Goal: Information Seeking & Learning: Find specific fact

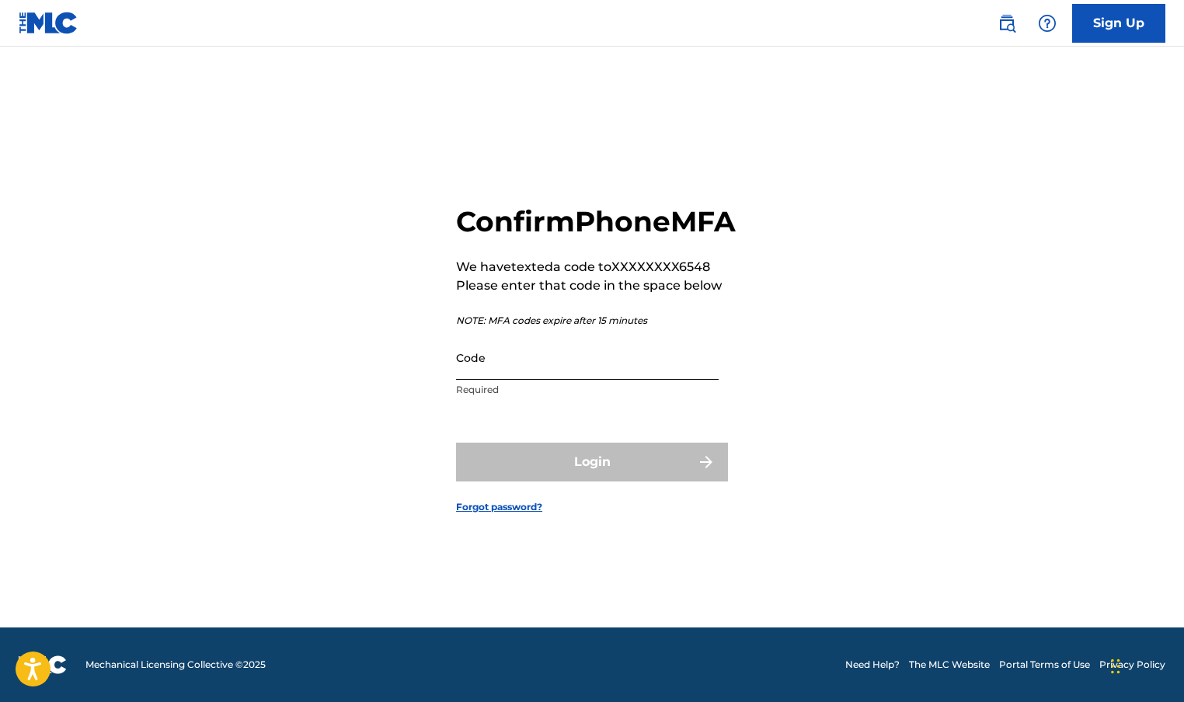
click at [593, 380] on input "Code" at bounding box center [587, 358] width 263 height 44
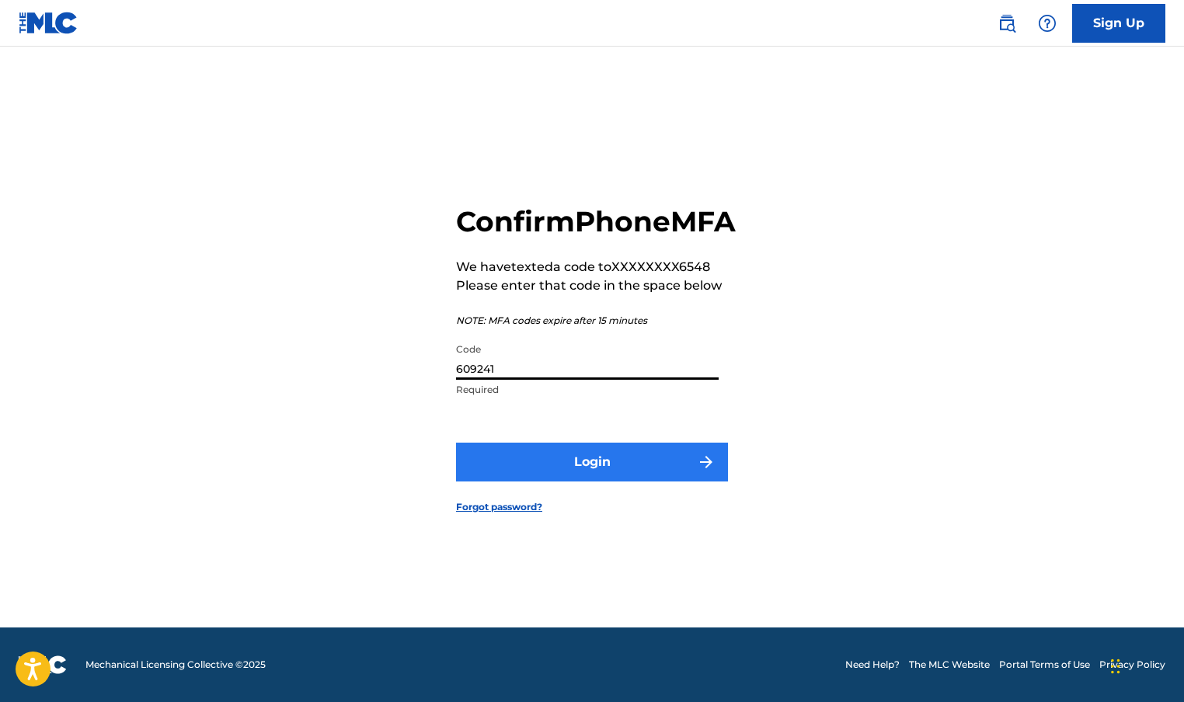
type input "609241"
click at [652, 482] on button "Login" at bounding box center [592, 462] width 272 height 39
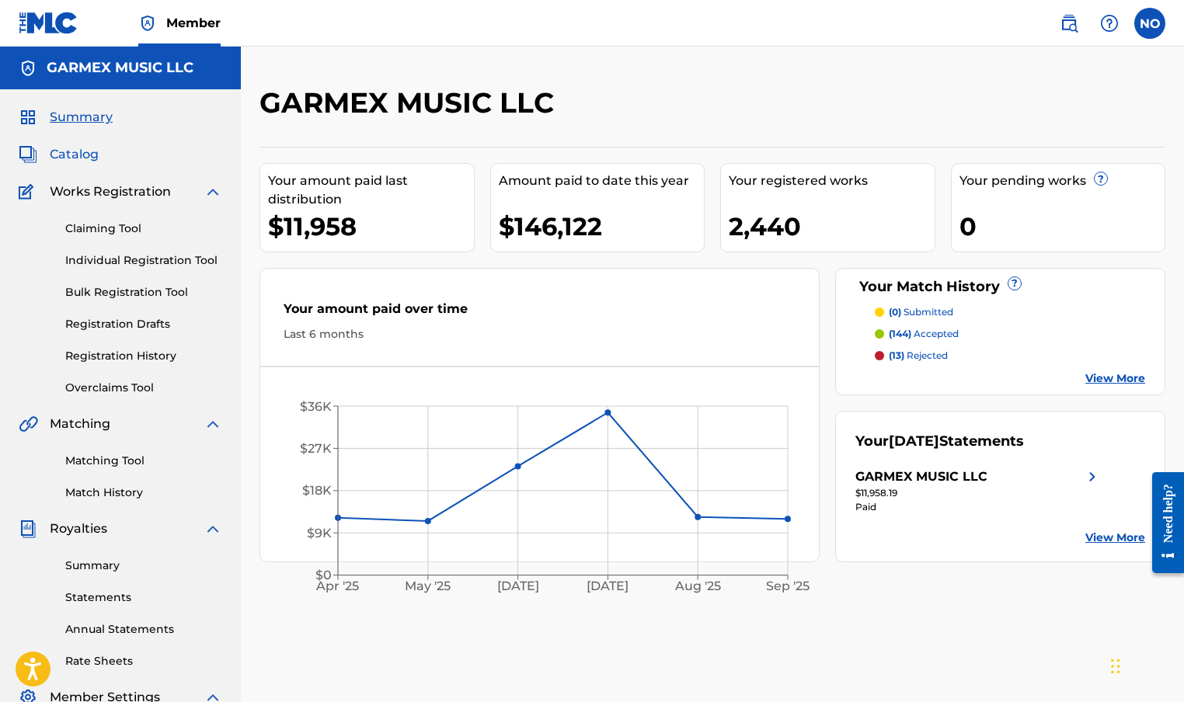
click at [83, 155] on span "Catalog" at bounding box center [74, 154] width 49 height 19
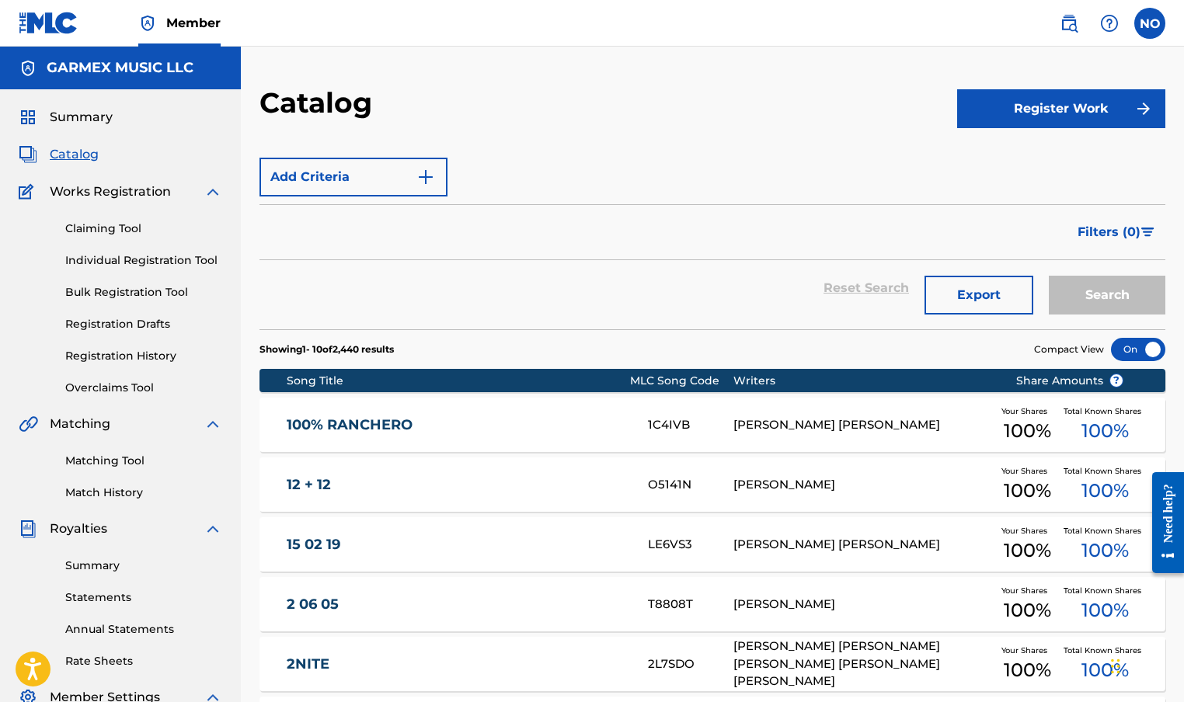
drag, startPoint x: 412, startPoint y: 226, endPoint x: 404, endPoint y: 218, distance: 11.5
click at [412, 226] on div "Filters ( 0 )" at bounding box center [712, 232] width 906 height 56
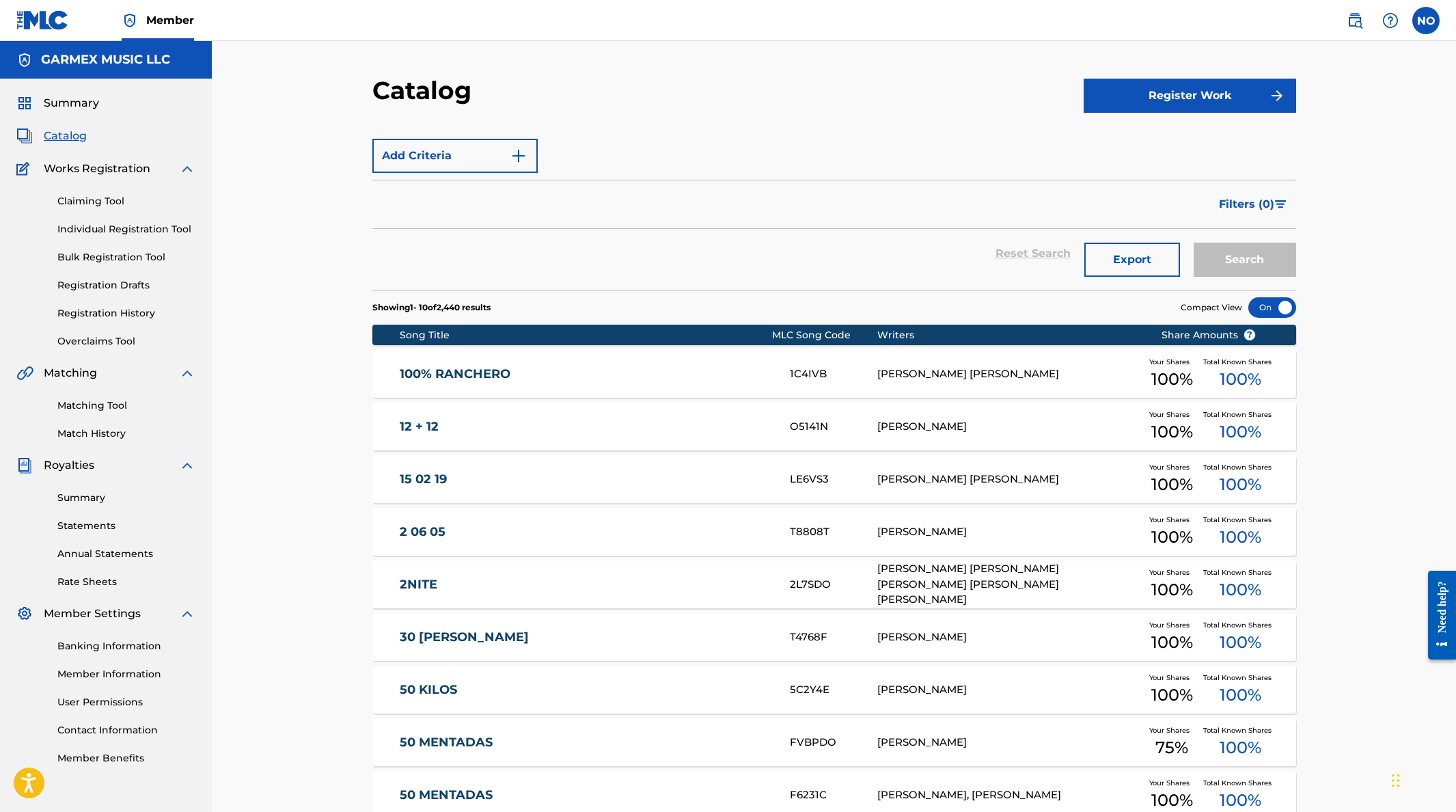
click at [483, 196] on div "Filters ( 0 )" at bounding box center [834, 204] width 924 height 49
click at [516, 159] on img "Search Form" at bounding box center [518, 156] width 17 height 17
drag, startPoint x: 529, startPoint y: 157, endPoint x: 661, endPoint y: 157, distance: 132.0
click at [530, 157] on button "Add Criteria" at bounding box center [455, 156] width 165 height 34
click at [661, 157] on div "Add Criteria" at bounding box center [834, 156] width 924 height 34
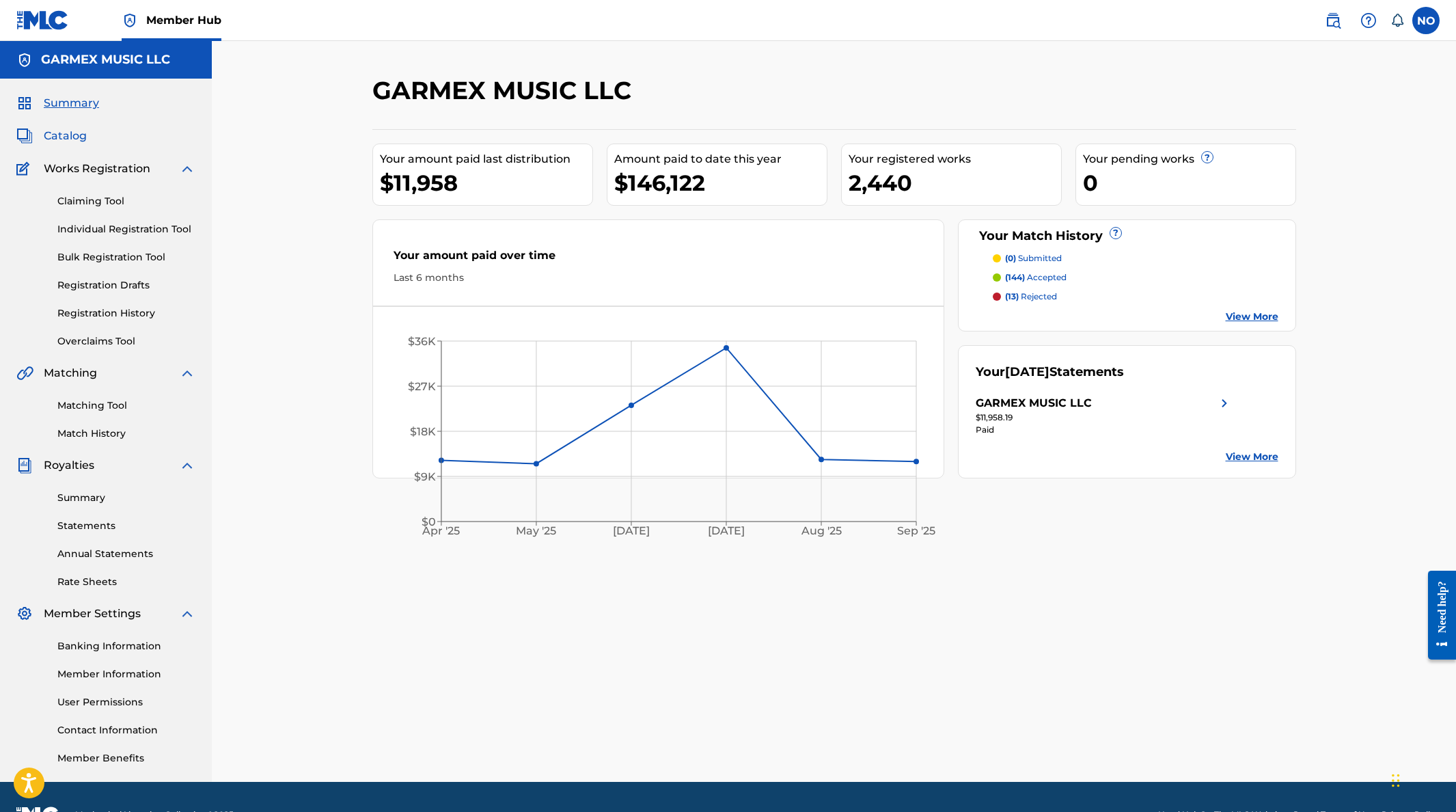
click at [72, 135] on span "Catalog" at bounding box center [65, 135] width 43 height 17
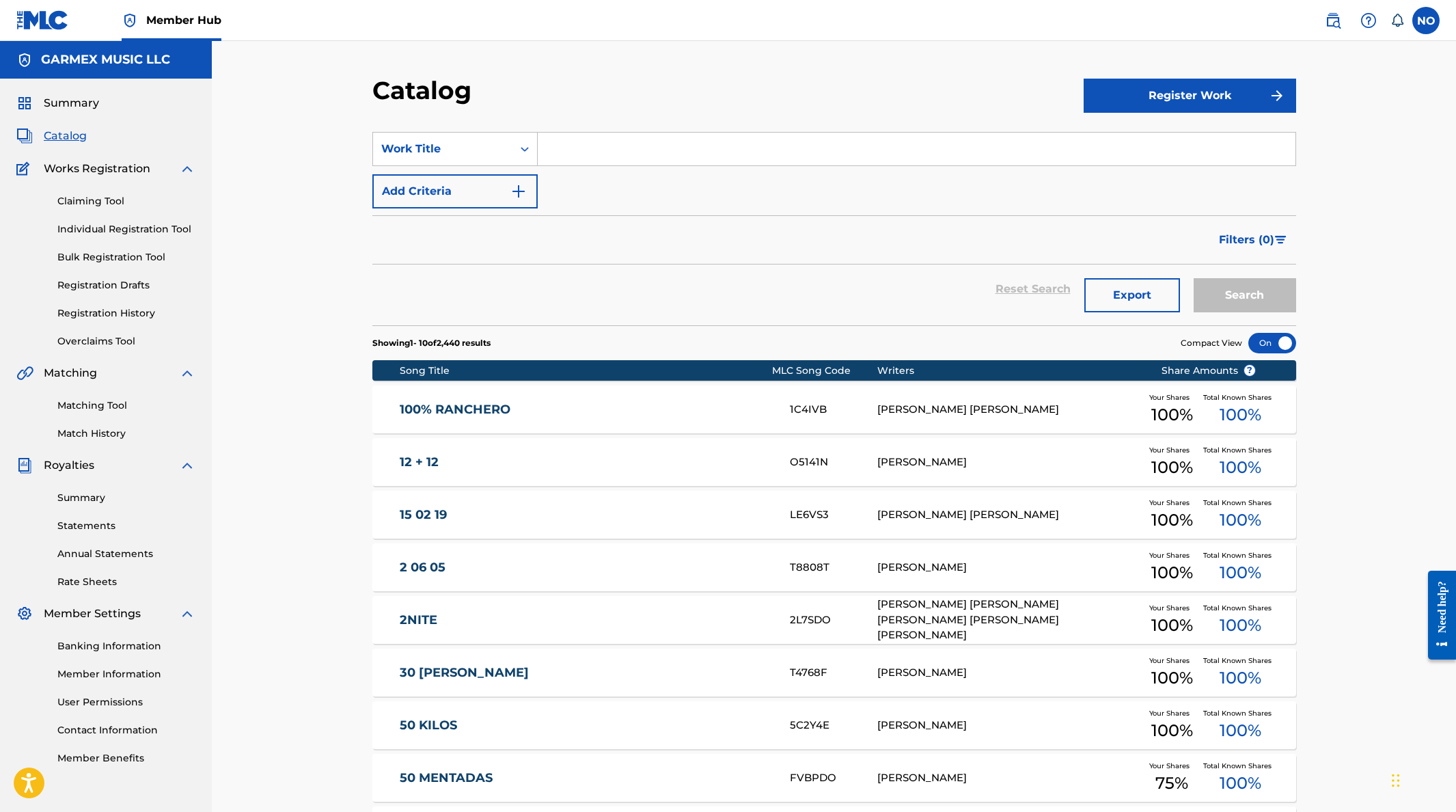
click at [592, 149] on input "Search Form" at bounding box center [916, 149] width 757 height 33
click at [1245, 296] on button "Search" at bounding box center [1245, 295] width 103 height 34
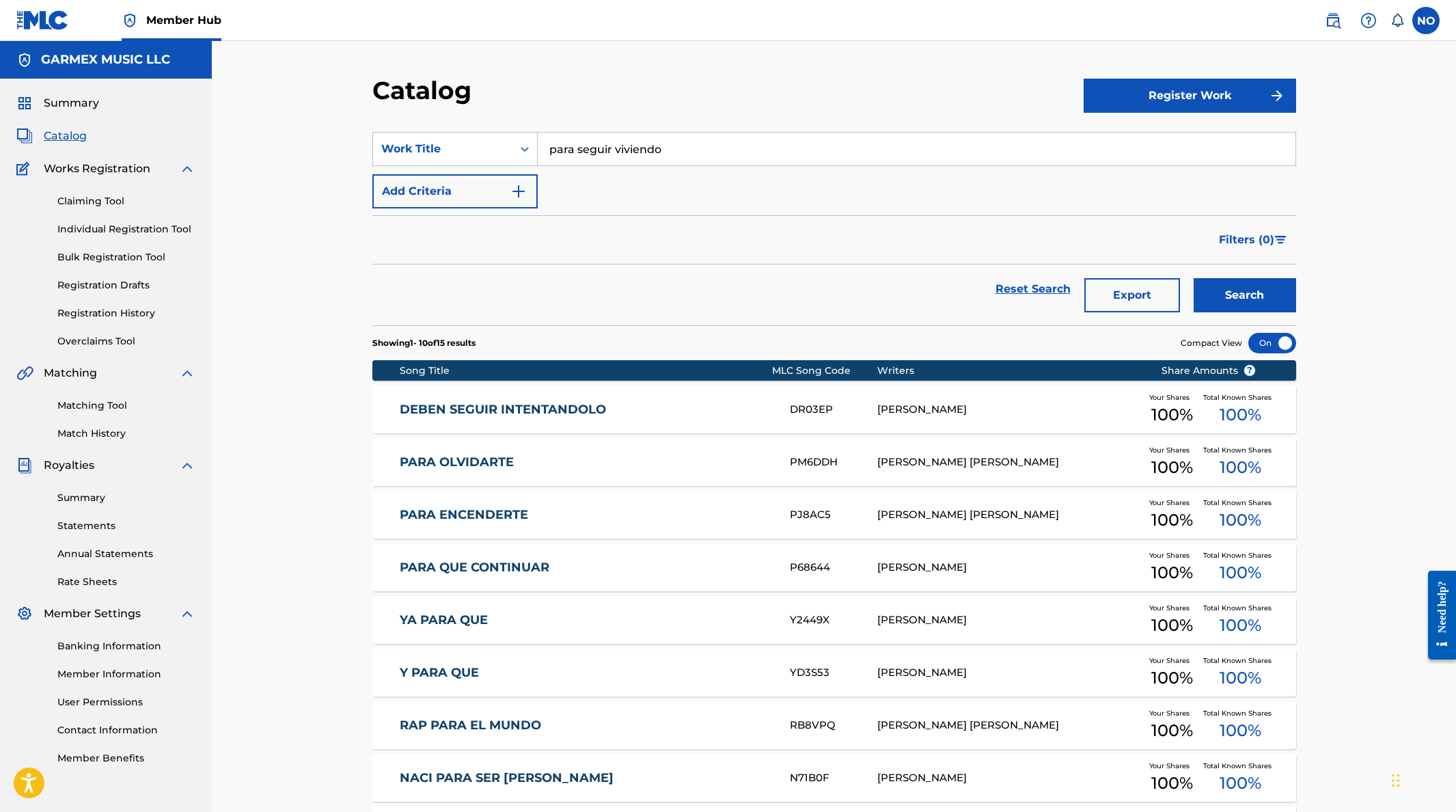
drag, startPoint x: 700, startPoint y: 153, endPoint x: 721, endPoint y: 150, distance: 21.2
click at [700, 154] on input "para seguir viviendo" at bounding box center [916, 149] width 757 height 33
drag, startPoint x: 450, startPoint y: 127, endPoint x: 435, endPoint y: 126, distance: 15.0
click at [435, 126] on section "SearchWithCriteria3c7e7ecd-b8ca-479c-8a2c-0f464248891a Work Title para seguir v…" at bounding box center [834, 220] width 924 height 209
type input "enamorados"
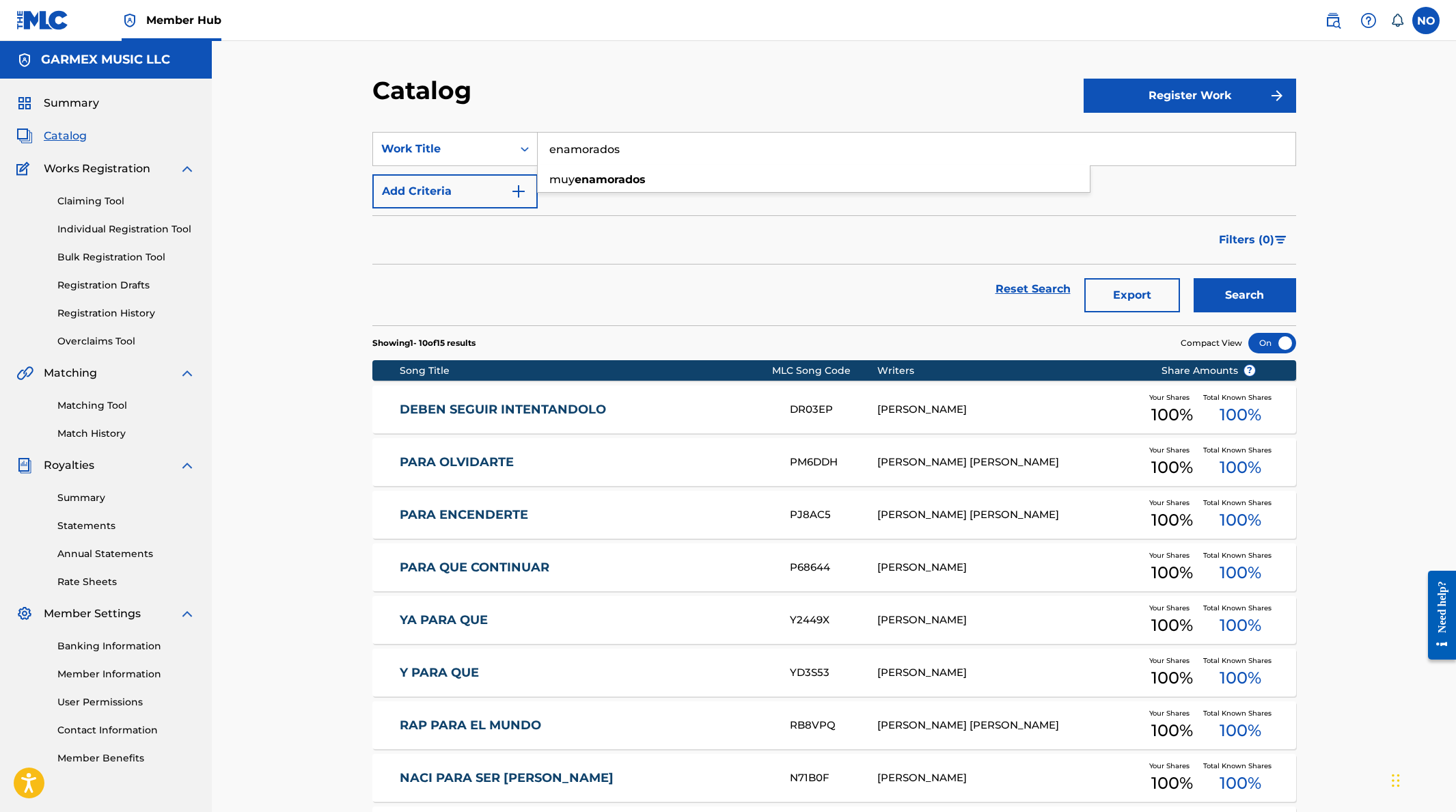
click at [1245, 296] on button "Search" at bounding box center [1245, 295] width 103 height 34
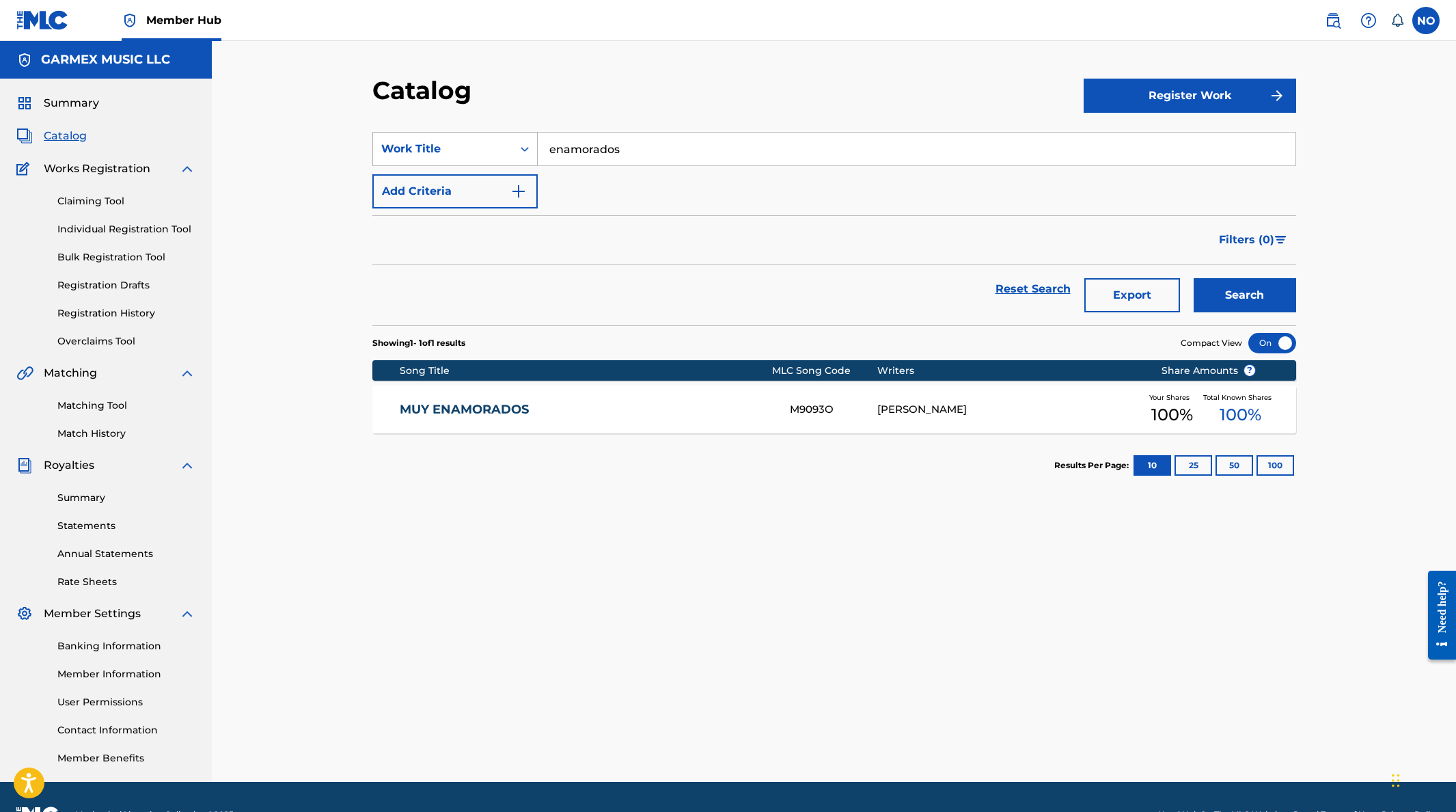
drag, startPoint x: 513, startPoint y: 142, endPoint x: 677, endPoint y: 361, distance: 273.6
click at [498, 143] on div "SearchWithCriteria3c7e7ecd-b8ca-479c-8a2c-0f464248891a Work Title enamorados" at bounding box center [834, 149] width 924 height 34
click at [745, 623] on div "SearchWithCriteria3c7e7ecd-b8ca-479c-8a2c-0f464248891a Work Title Add Criteria …" at bounding box center [834, 468] width 924 height 706
click at [638, 640] on div "SearchWithCriteria3c7e7ecd-b8ca-479c-8a2c-0f464248891a Work Title Add Criteria …" at bounding box center [834, 468] width 924 height 706
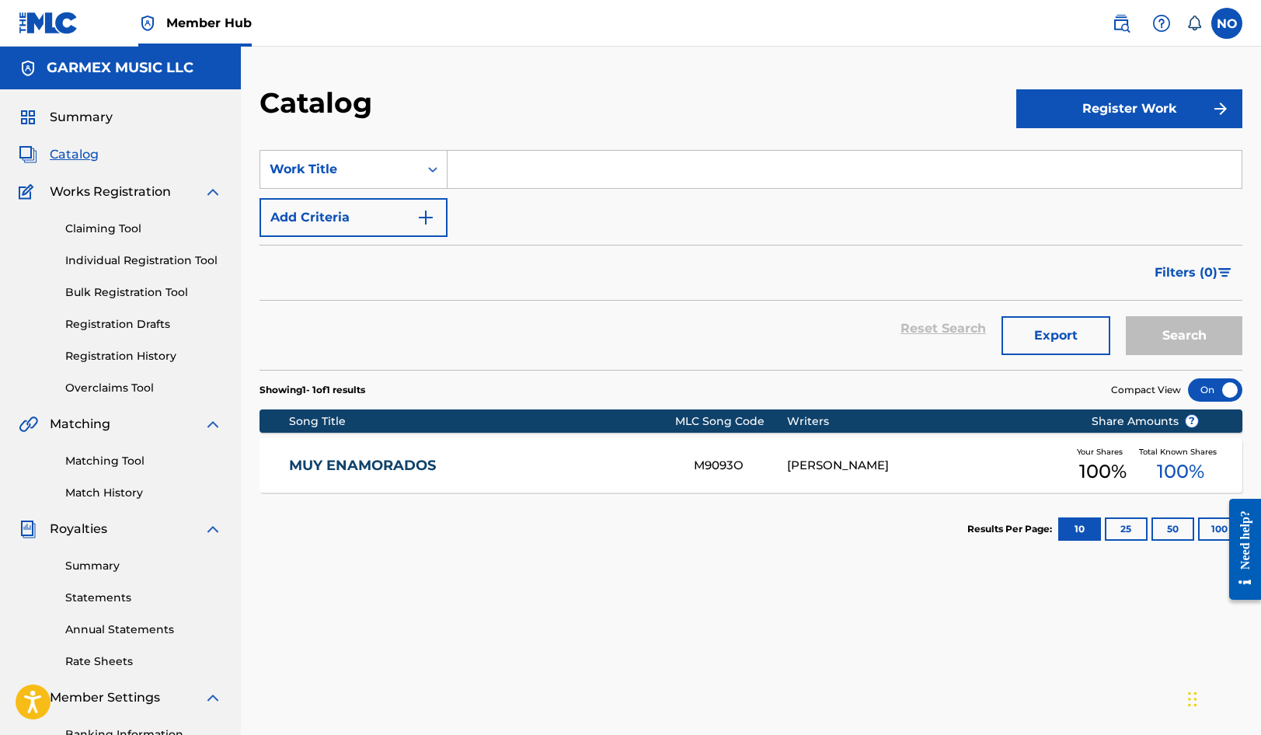
click at [475, 552] on section "Results Per Page: 10 25 50 100" at bounding box center [750, 528] width 983 height 73
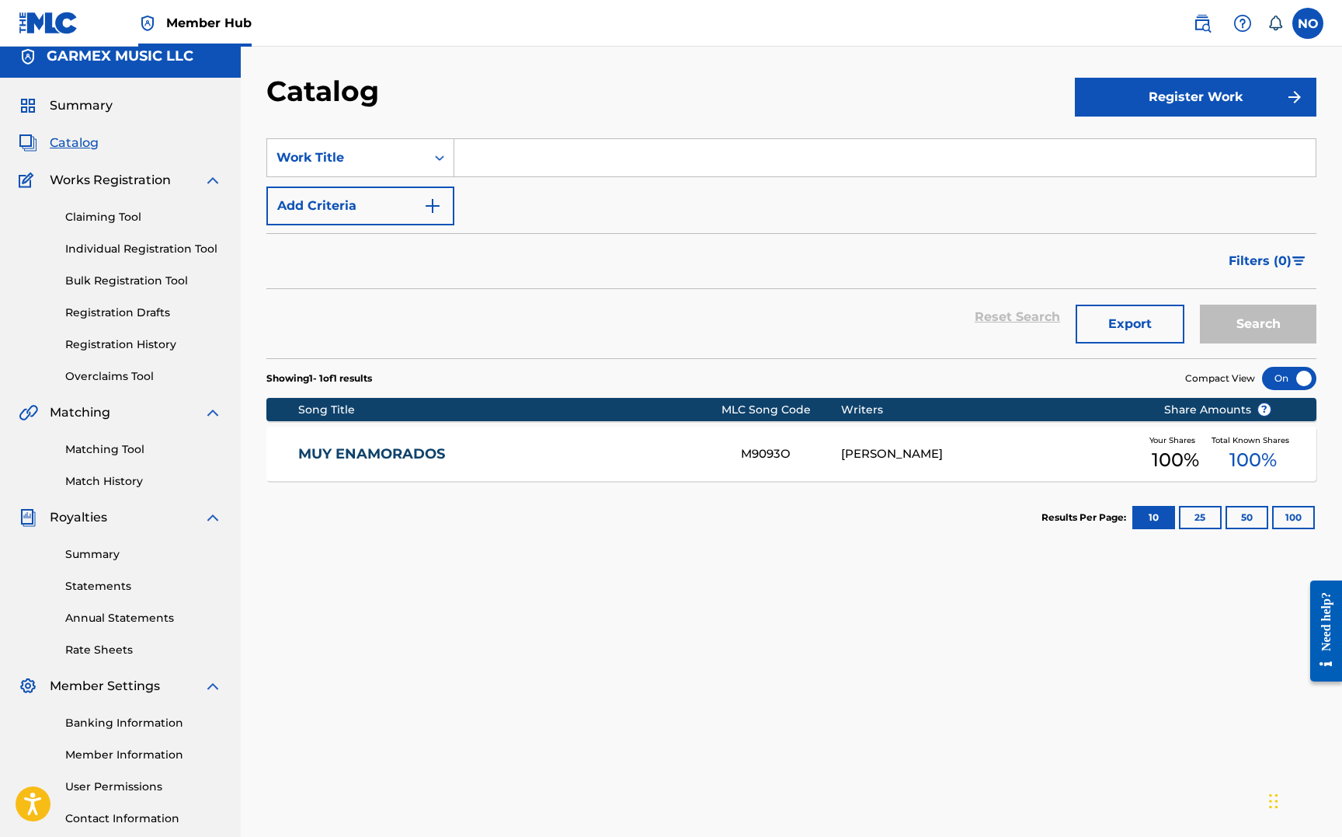
scroll to position [12, 0]
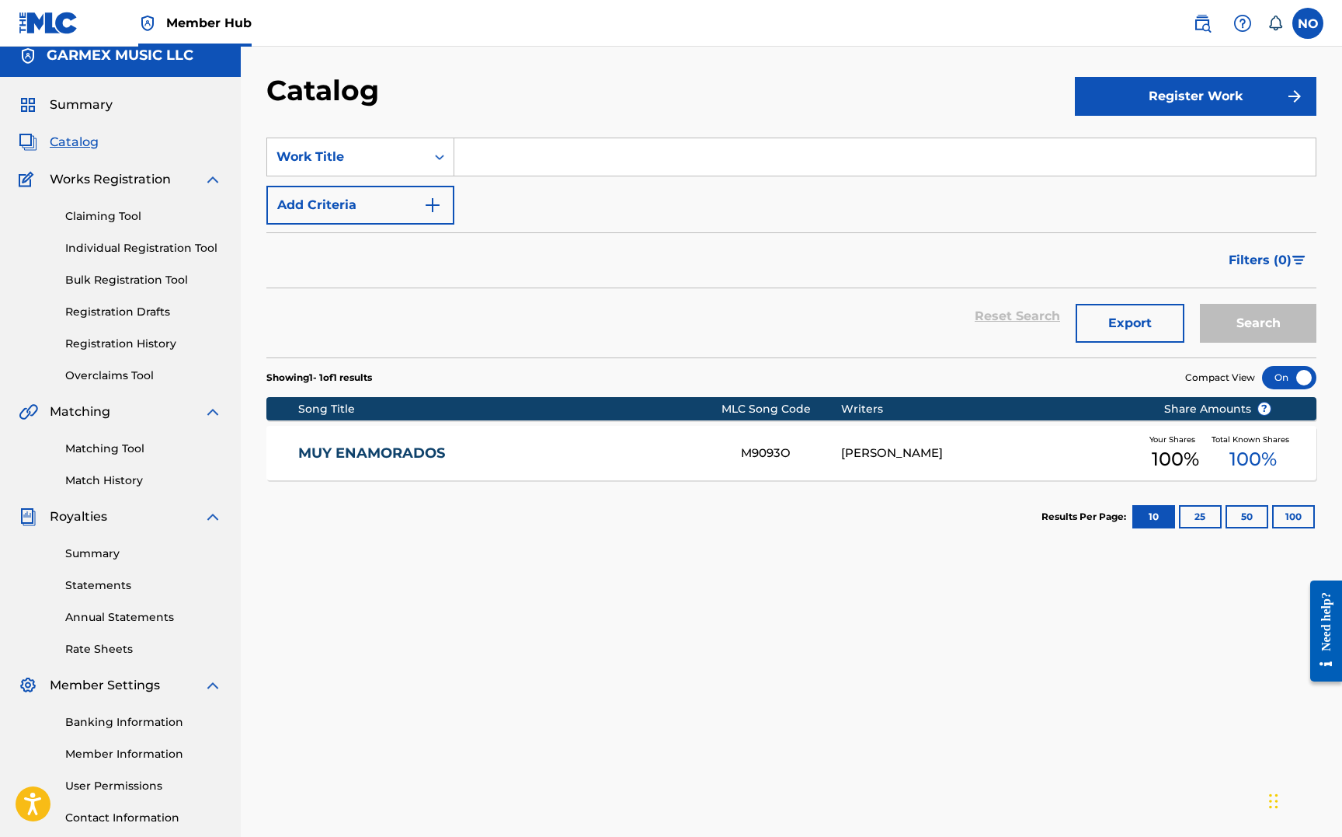
click at [657, 712] on div "SearchWithCriteria3c7e7ecd-b8ca-479c-8a2c-0f464248891a Work Title Add Criteria …" at bounding box center [791, 520] width 1050 height 803
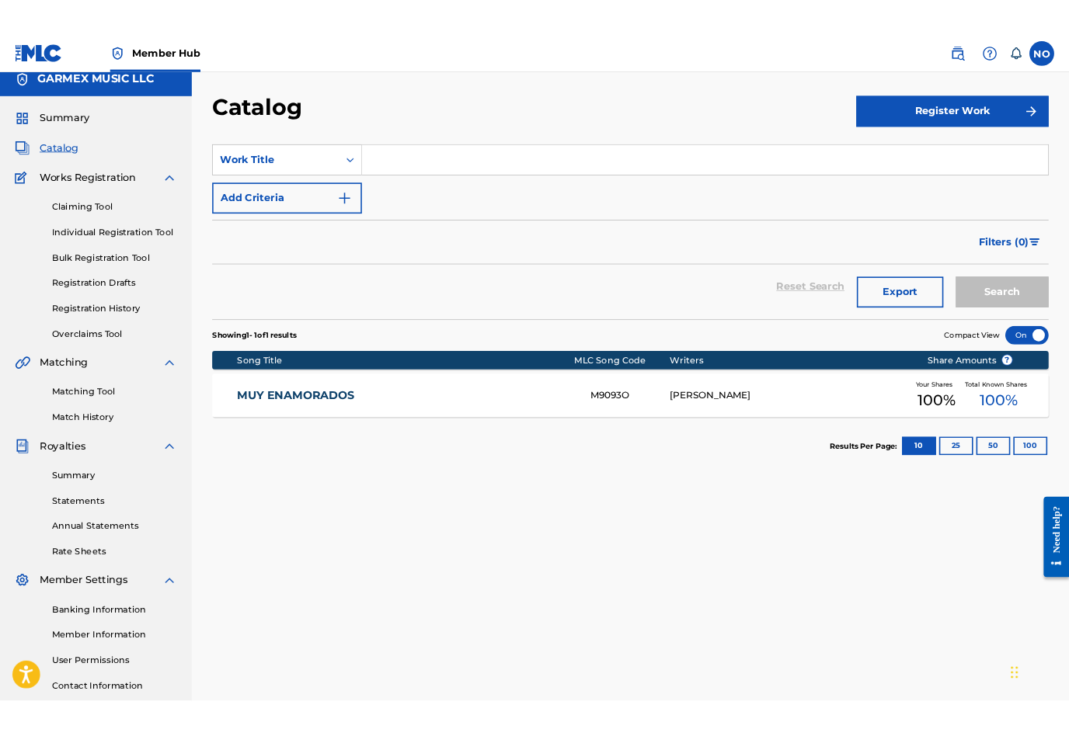
scroll to position [12, 0]
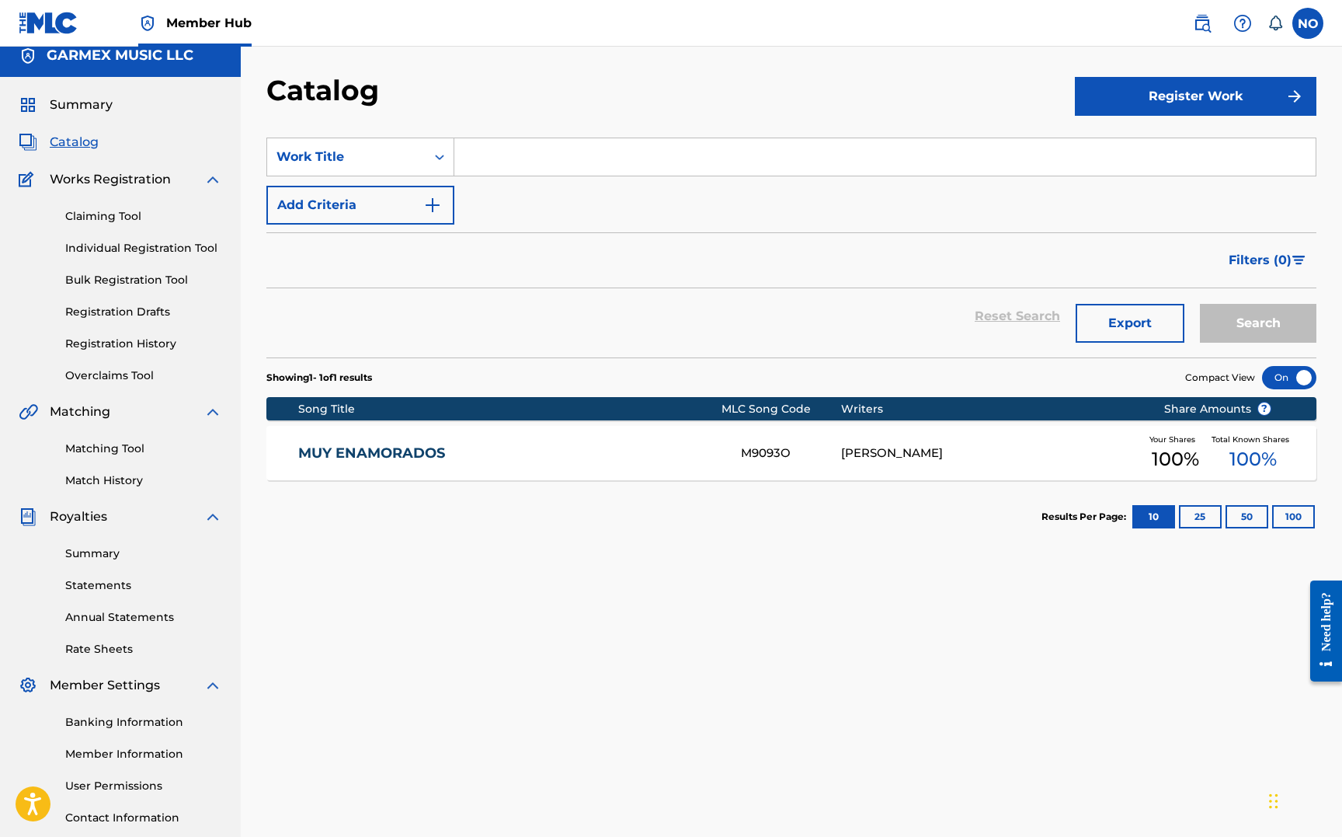
click at [673, 705] on div "SearchWithCriteria3c7e7ecd-b8ca-479c-8a2c-0f464248891a Work Title Add Criteria …" at bounding box center [791, 520] width 1050 height 803
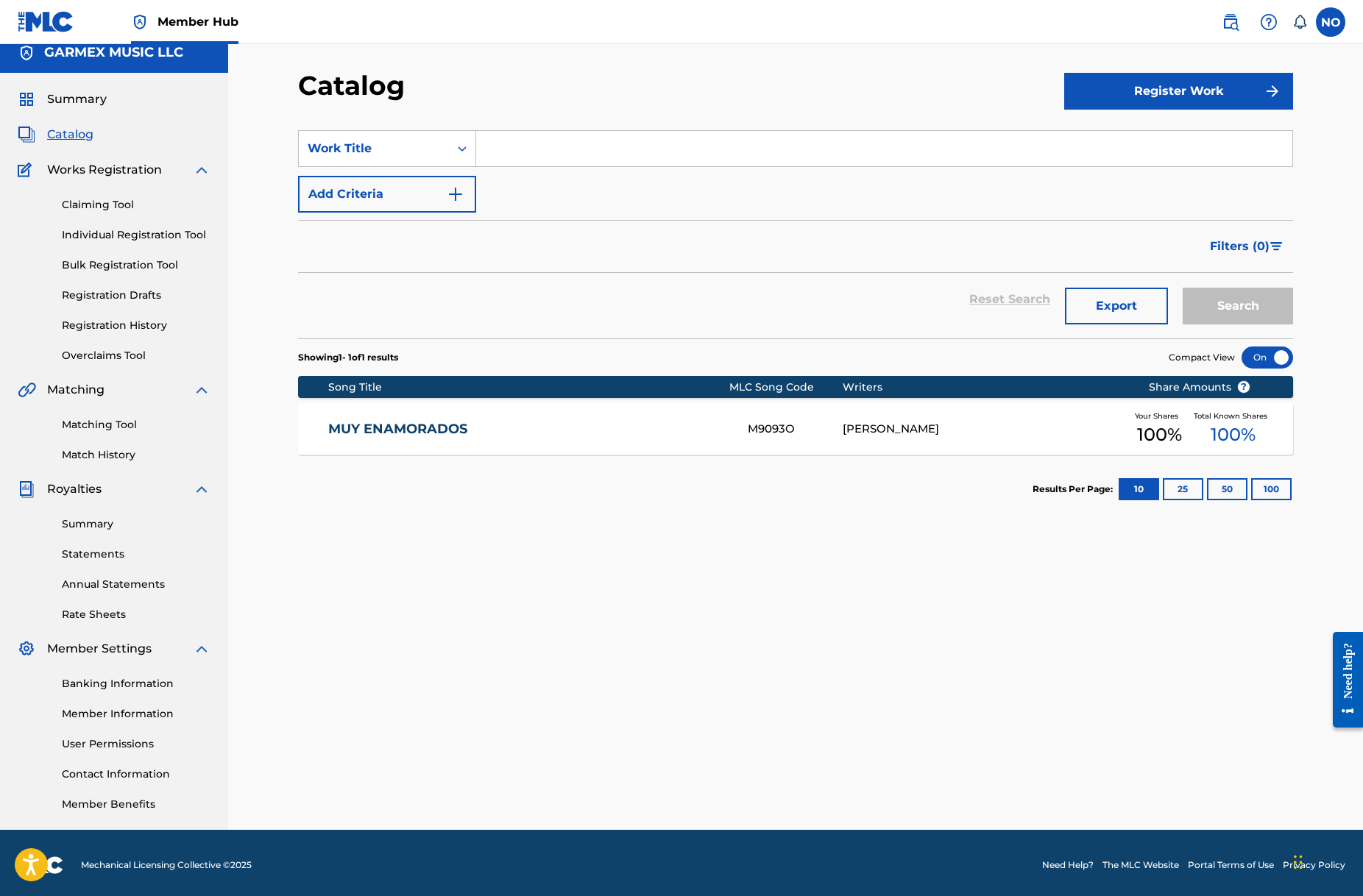
drag, startPoint x: 727, startPoint y: 547, endPoint x: 653, endPoint y: 496, distance: 89.9
click at [726, 548] on div "SearchWithCriteria3c7e7ecd-b8ca-479c-8a2c-0f464248891a Work Title Add Criteria …" at bounding box center [796, 493] width 995 height 761
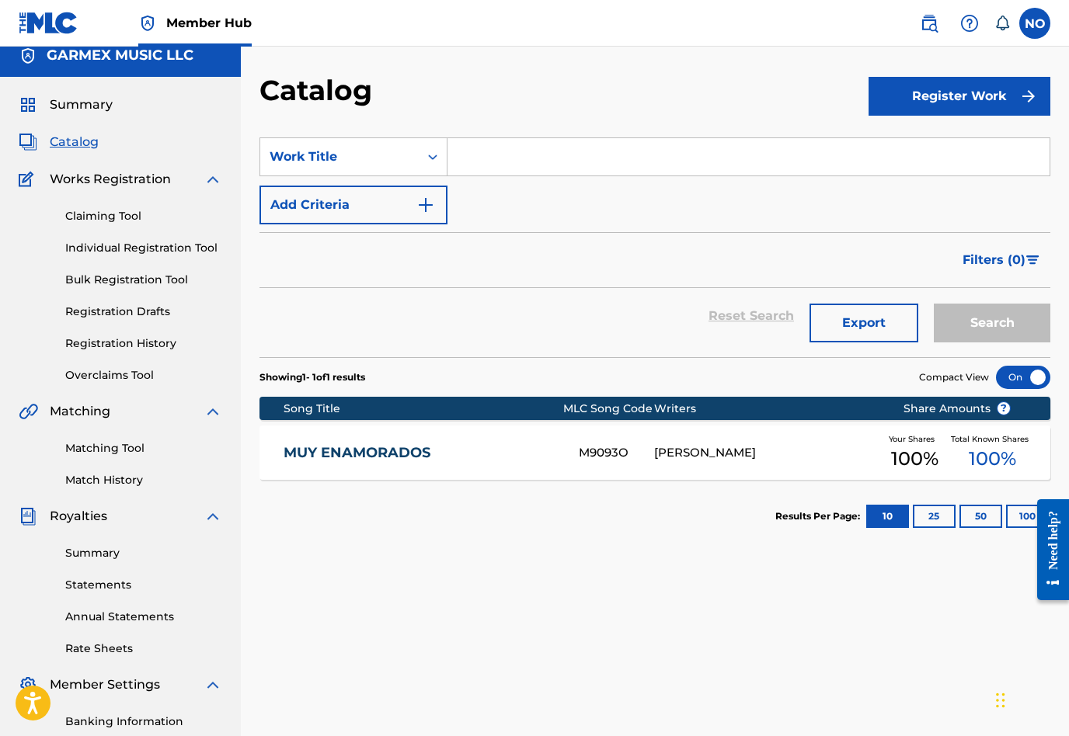
click at [538, 147] on input "Search Form" at bounding box center [748, 156] width 602 height 37
paste input "PARA SEGUIR VIVIENDO"
type input "PARA SEGUIR VIVIENDO"
click at [1053, 320] on div "Catalog Register Work SearchWithCriteria3c7e7ecd-b8ca-479c-8a2c-0f464248891a Wo…" at bounding box center [655, 474] width 828 height 803
click at [1018, 321] on button "Search" at bounding box center [992, 323] width 117 height 39
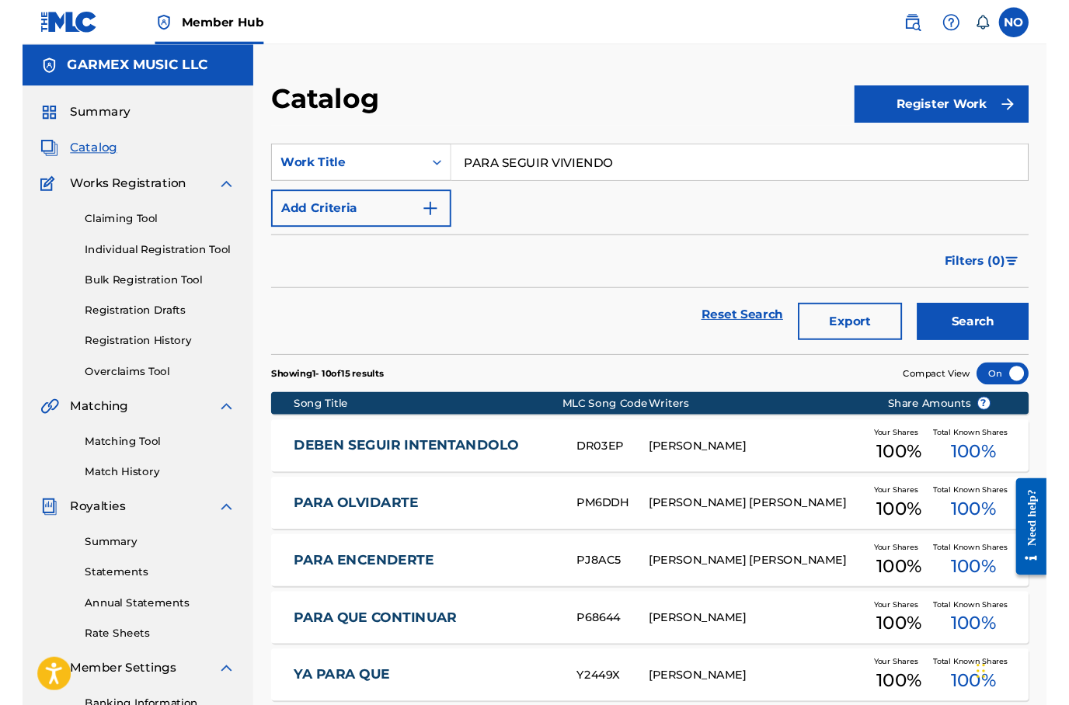
scroll to position [0, 0]
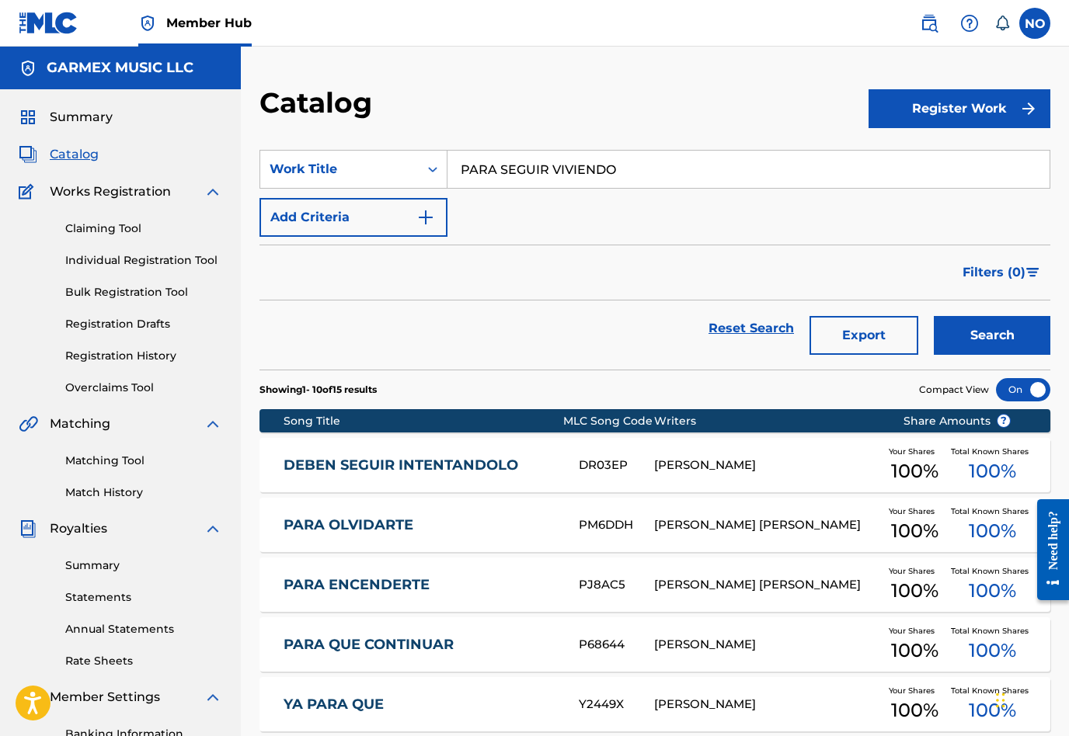
click at [559, 327] on div "Reset Search Export Search" at bounding box center [654, 329] width 791 height 56
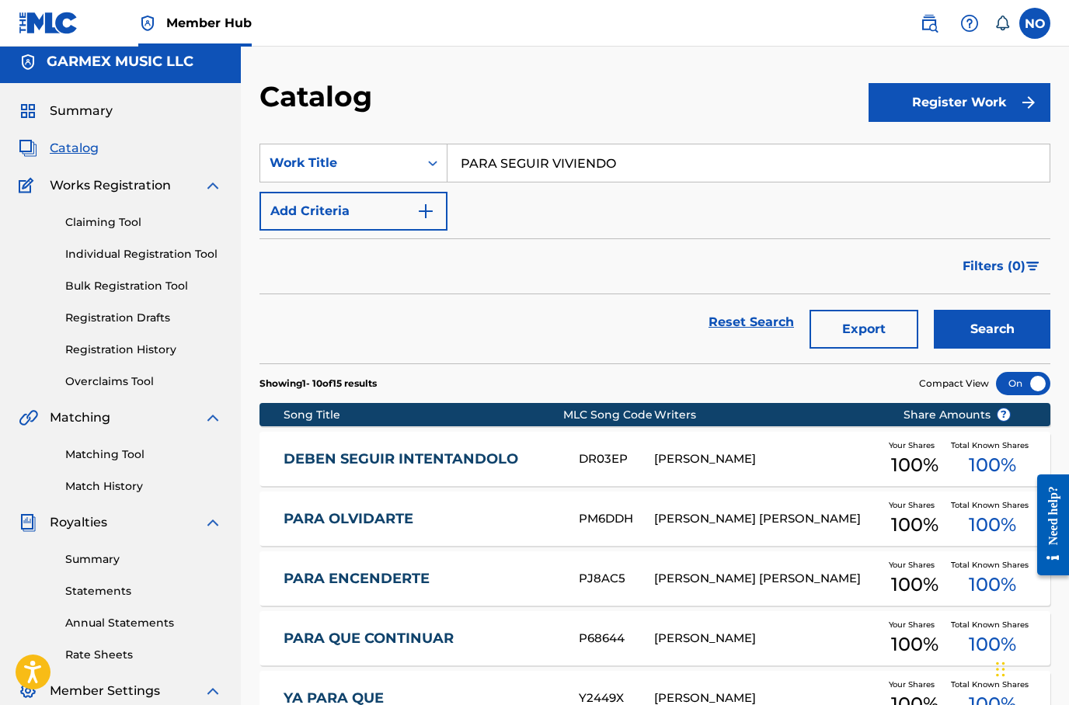
scroll to position [6, 0]
click at [631, 214] on div "SearchWithCriteria3c7e7ecd-b8ca-479c-8a2c-0f464248891a Work Title PARA SEGUIR V…" at bounding box center [654, 187] width 791 height 87
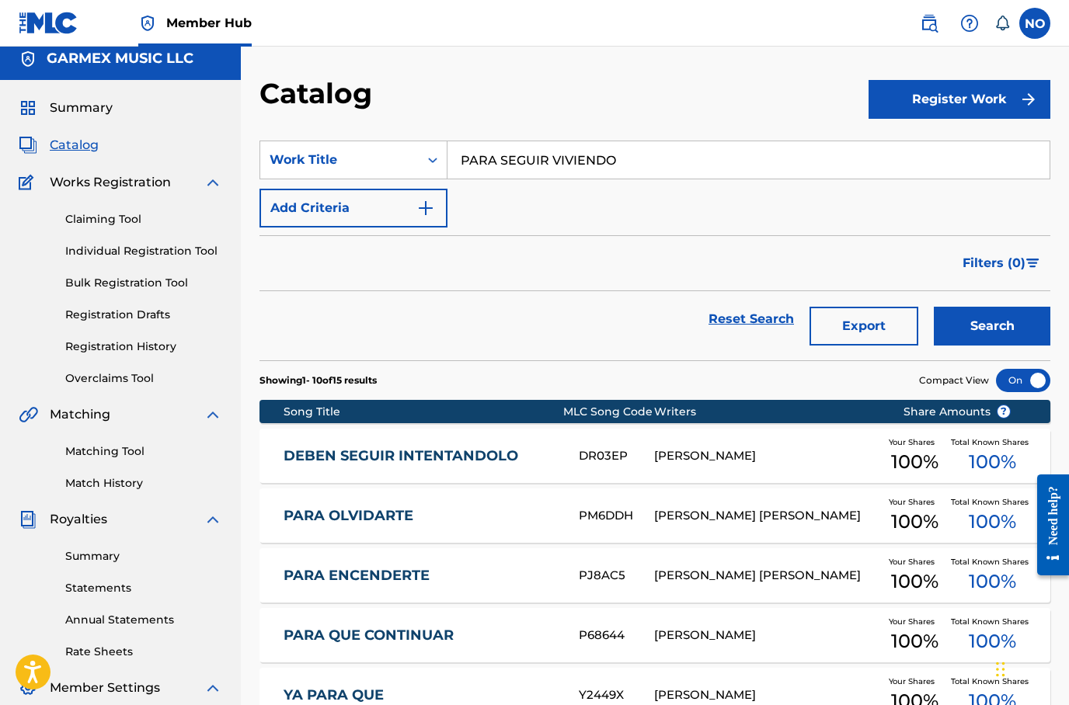
scroll to position [37, 0]
